Goal: Transaction & Acquisition: Purchase product/service

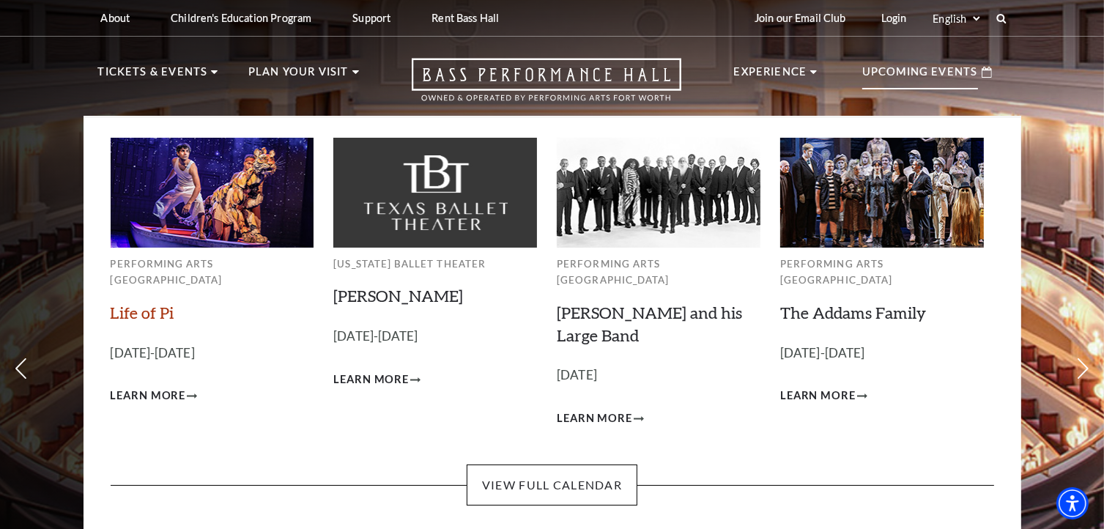
click at [155, 303] on link "Life of Pi" at bounding box center [143, 313] width 64 height 20
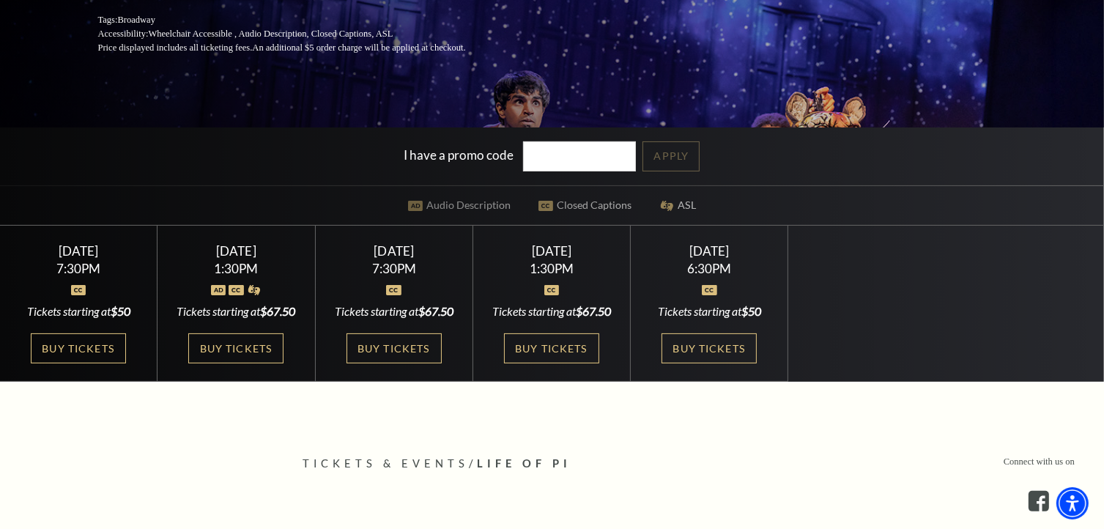
scroll to position [293, 0]
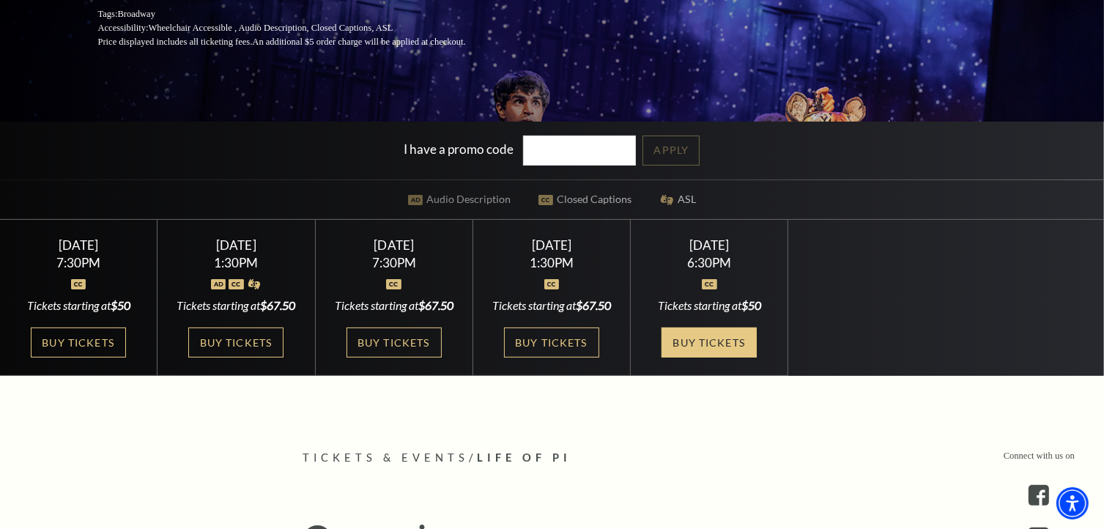
click at [703, 346] on link "Buy Tickets" at bounding box center [709, 342] width 95 height 30
click at [695, 345] on link "Buy Tickets" at bounding box center [709, 342] width 95 height 30
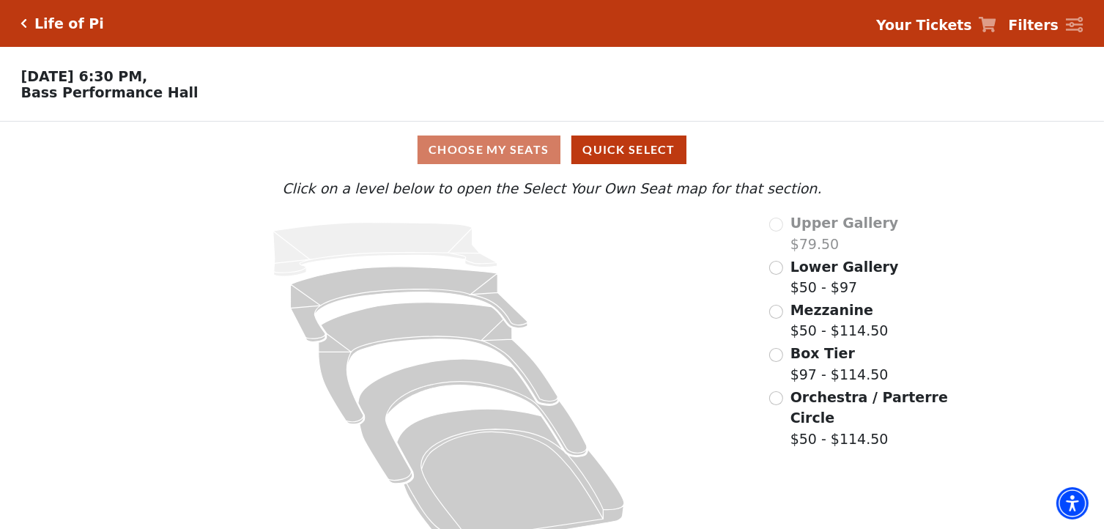
scroll to position [32, 0]
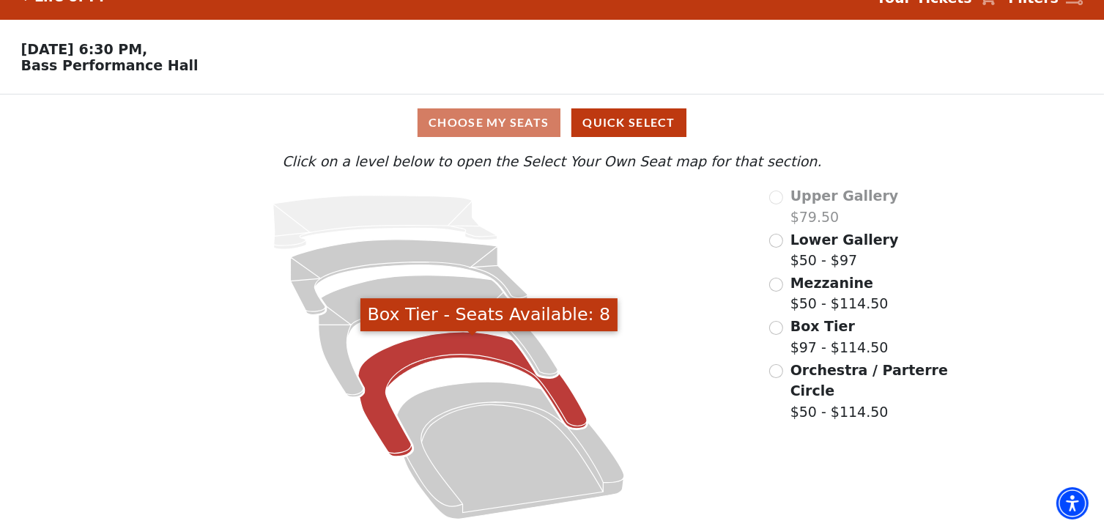
click at [426, 360] on icon "Box Tier - Seats Available: 8" at bounding box center [472, 394] width 229 height 125
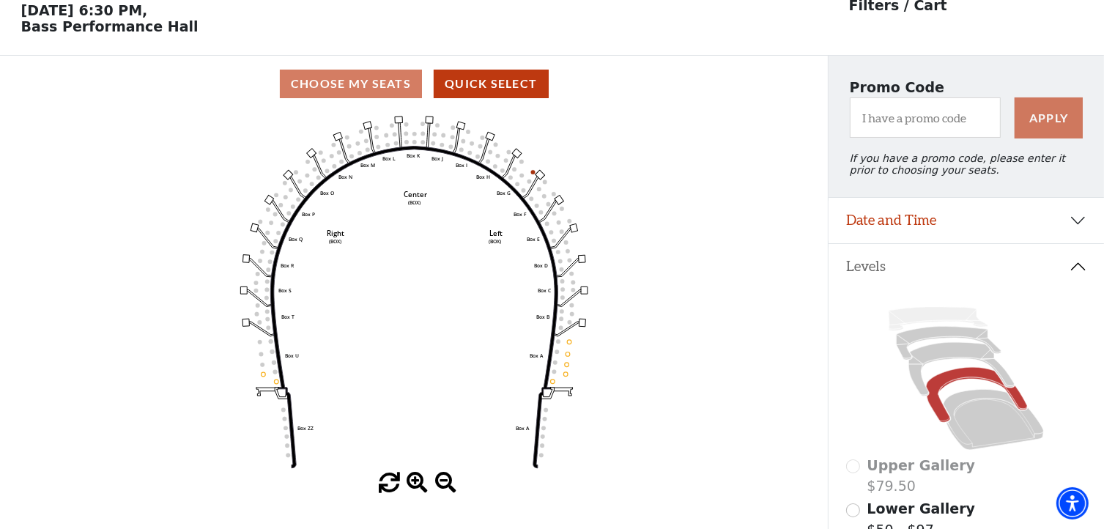
scroll to position [67, 0]
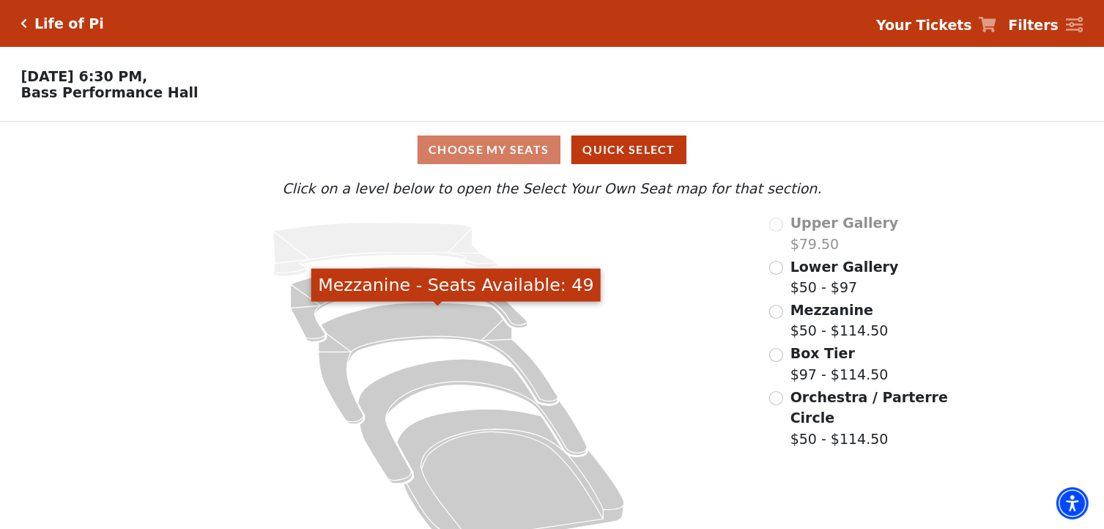
click at [412, 335] on icon "Mezzanine - Seats Available: 49" at bounding box center [439, 364] width 240 height 122
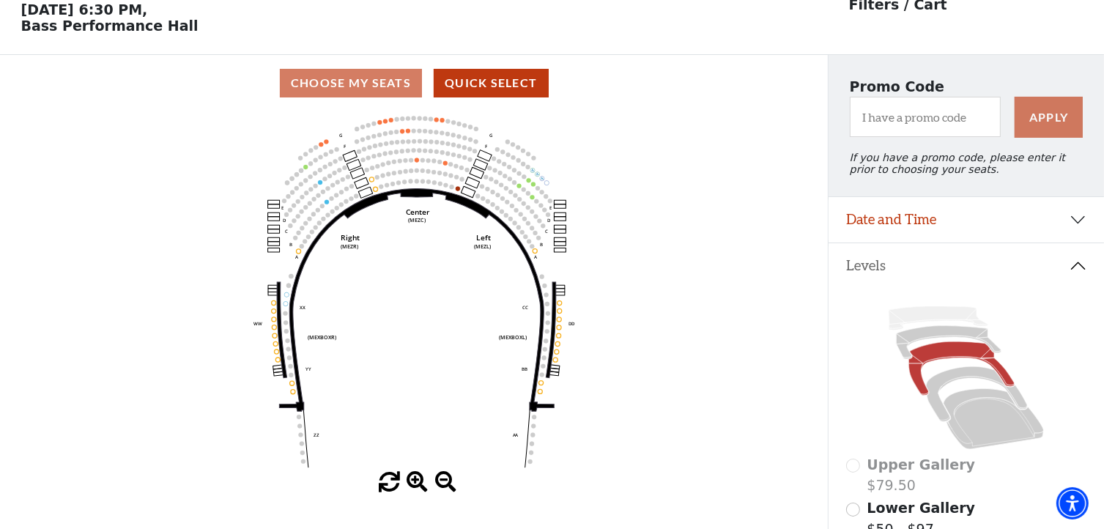
scroll to position [67, 0]
click at [706, 264] on icon "Center (MEZC) Right (MEZR) Left (MEZL) (MEXBOXR) (MEXBOXL) XX WW CC DD YY BB ZZ…" at bounding box center [414, 291] width 745 height 360
